Goal: Information Seeking & Learning: Compare options

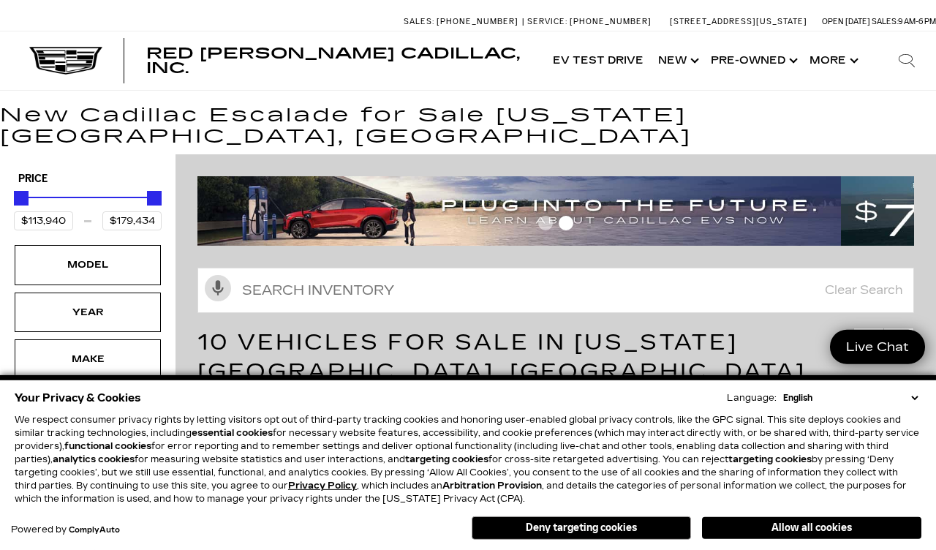
click at [792, 528] on button "Allow all cookies" at bounding box center [811, 528] width 219 height 22
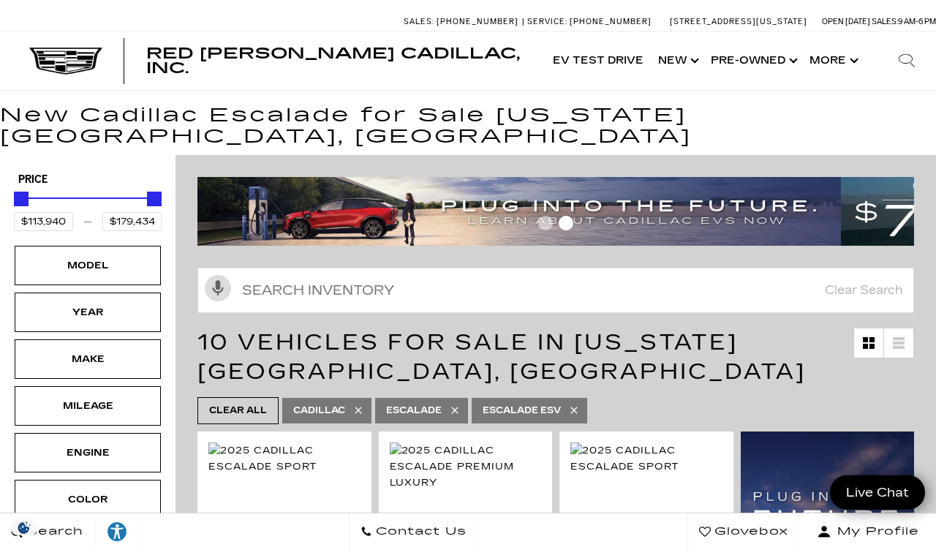
click at [580, 404] on icon at bounding box center [574, 410] width 12 height 12
type input "$132,685"
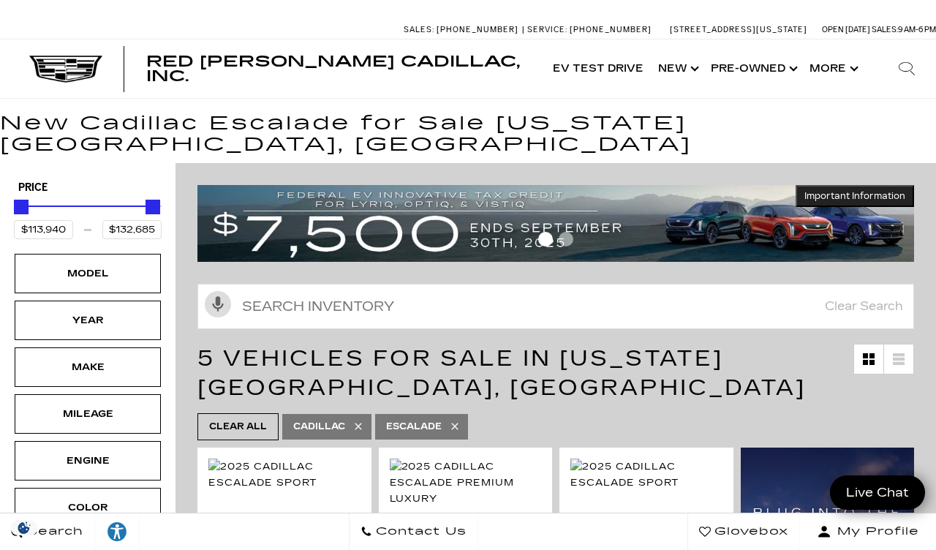
click at [764, 77] on link "Show Pre-Owned" at bounding box center [753, 68] width 99 height 59
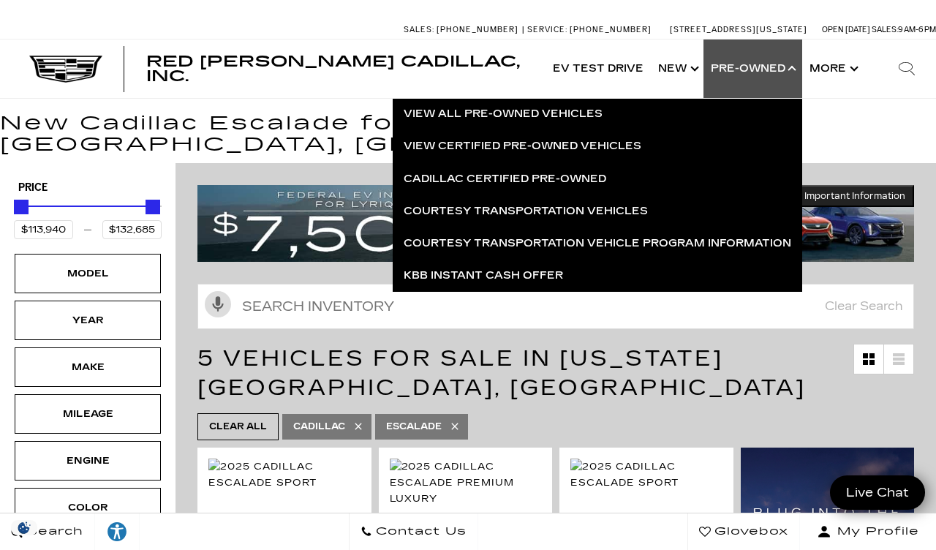
click at [590, 186] on link "Cadillac Certified Pre-Owned" at bounding box center [598, 179] width 410 height 32
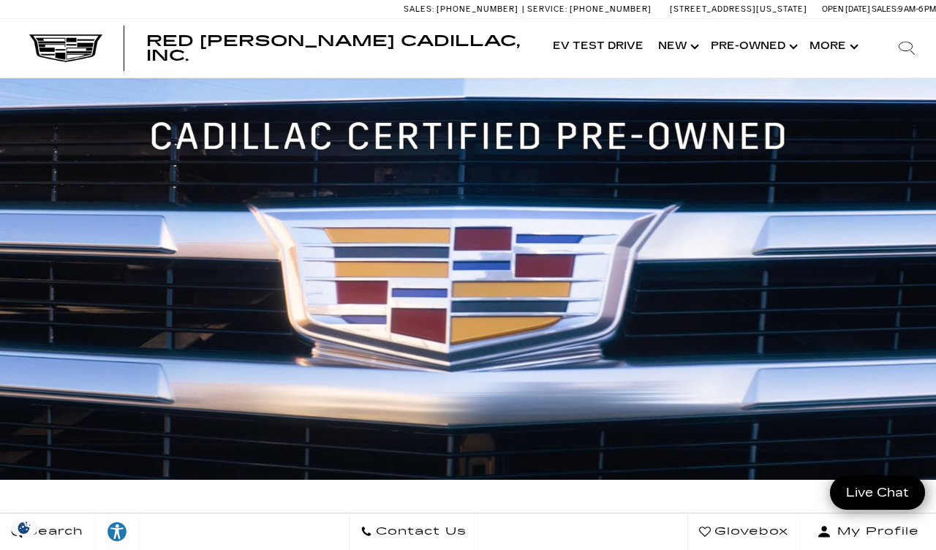
click at [764, 61] on link "Show Pre-Owned" at bounding box center [753, 47] width 99 height 59
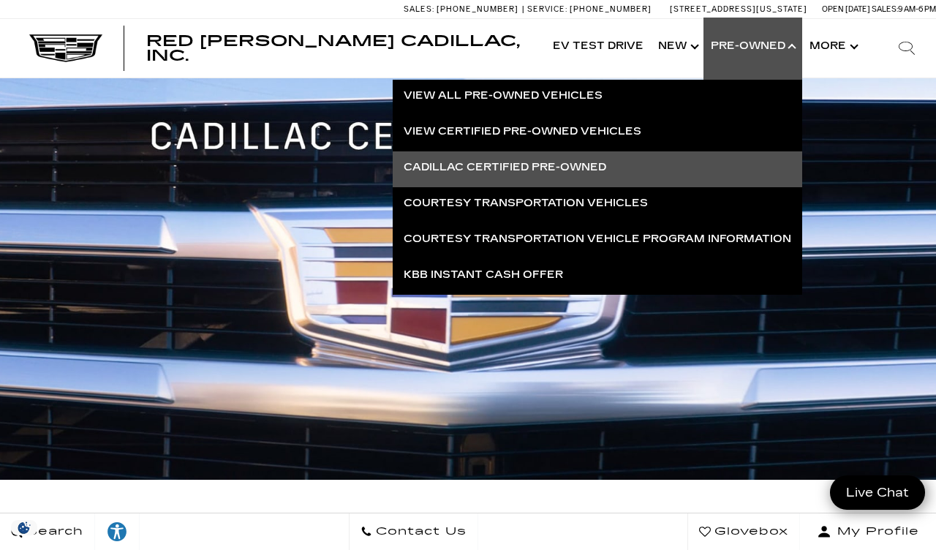
click at [619, 204] on link "Courtesy Transportation Vehicles" at bounding box center [598, 203] width 410 height 32
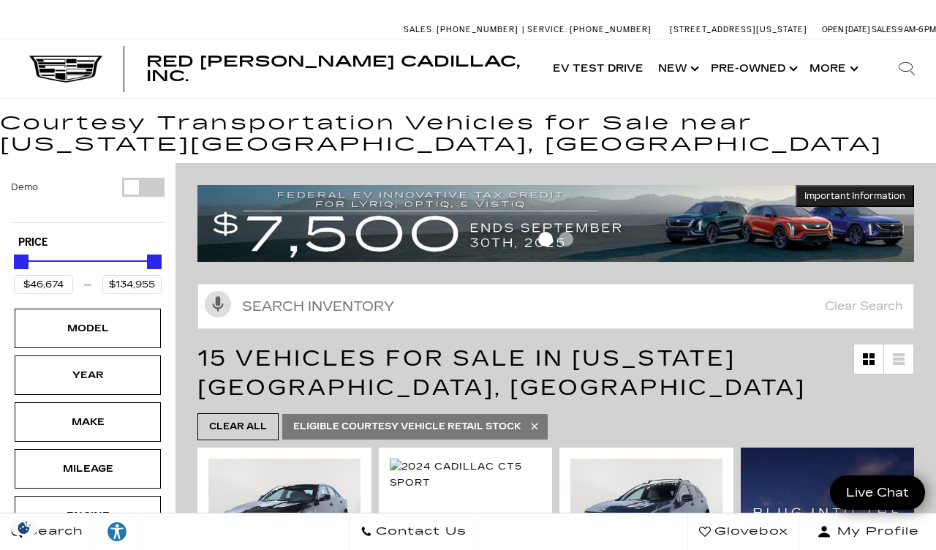
click at [124, 325] on div "Model" at bounding box center [88, 328] width 146 height 39
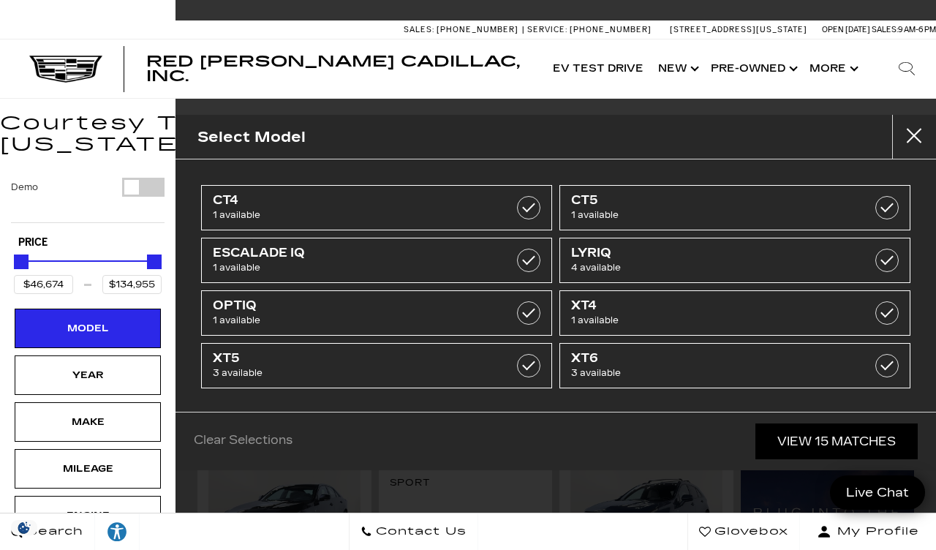
click at [328, 263] on span "1 available" at bounding box center [352, 267] width 279 height 15
type input "$134,955"
checkbox input "true"
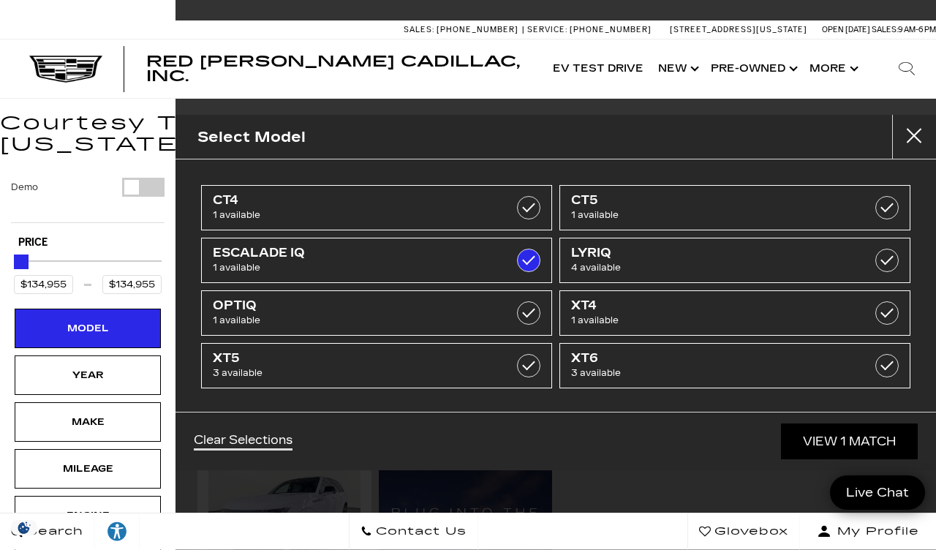
click at [875, 457] on link "View 1 Match" at bounding box center [849, 441] width 137 height 36
